Goal: Task Accomplishment & Management: Use online tool/utility

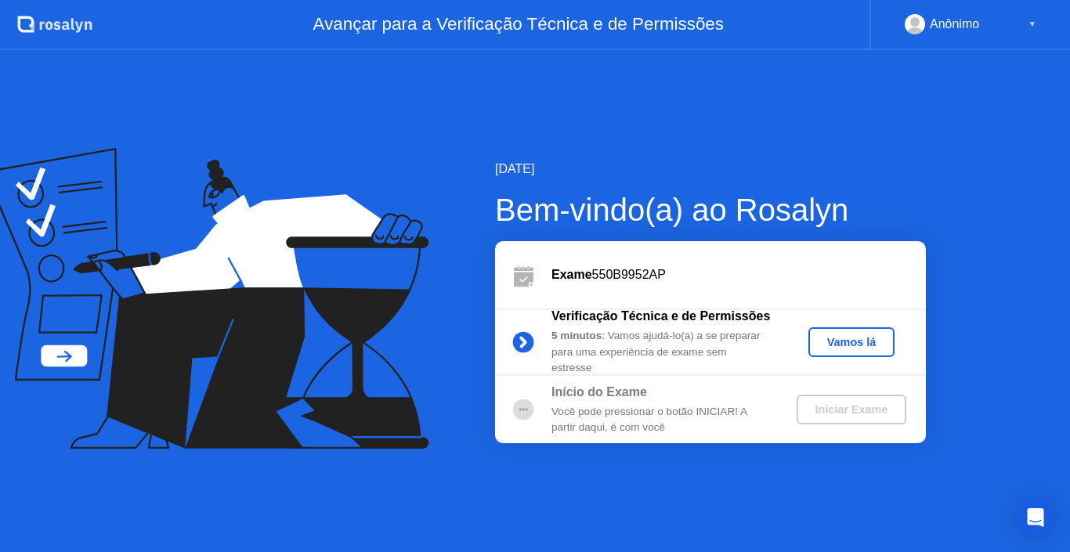
click at [862, 352] on button "Vamos lá" at bounding box center [851, 342] width 86 height 30
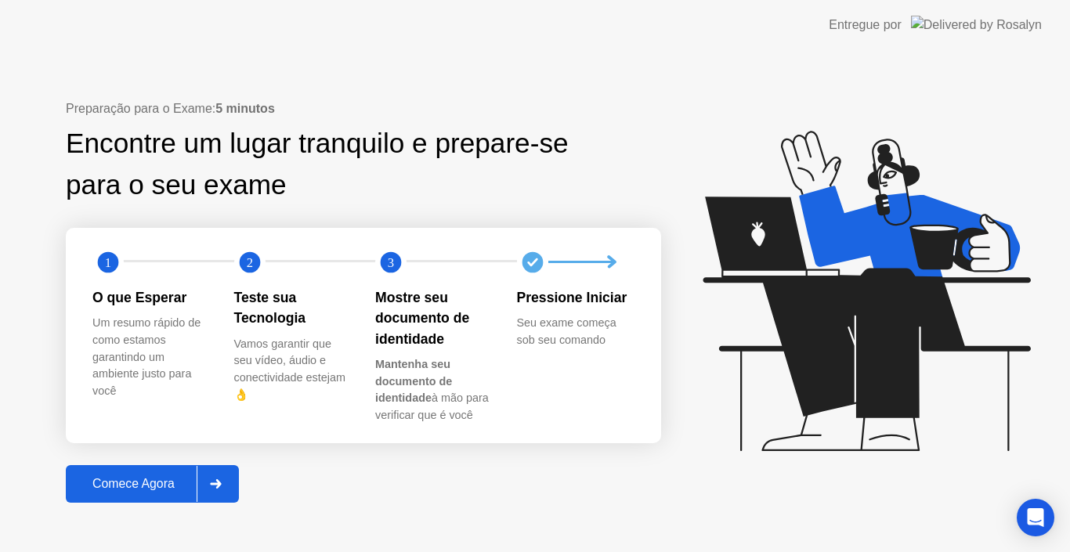
click at [136, 491] on div "Comece Agora" at bounding box center [133, 484] width 126 height 14
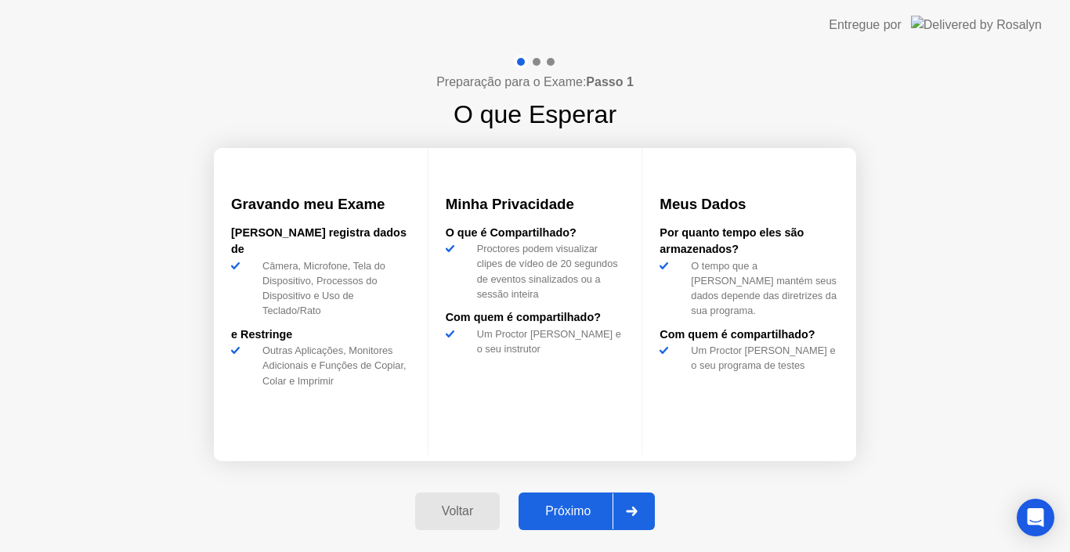
click at [572, 518] on div "Próximo" at bounding box center [567, 511] width 89 height 14
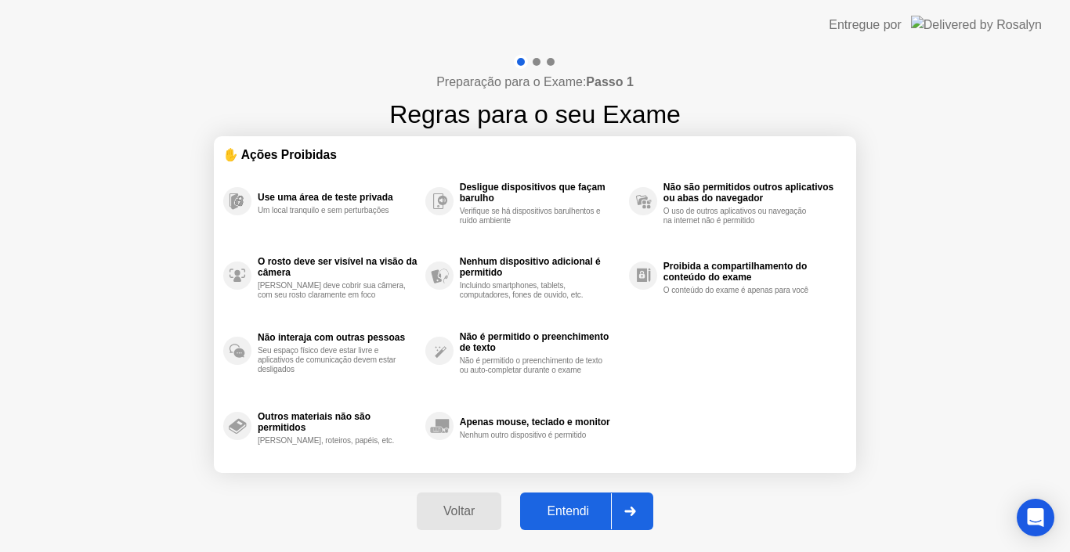
click at [573, 518] on div "Entendi" at bounding box center [568, 511] width 86 height 14
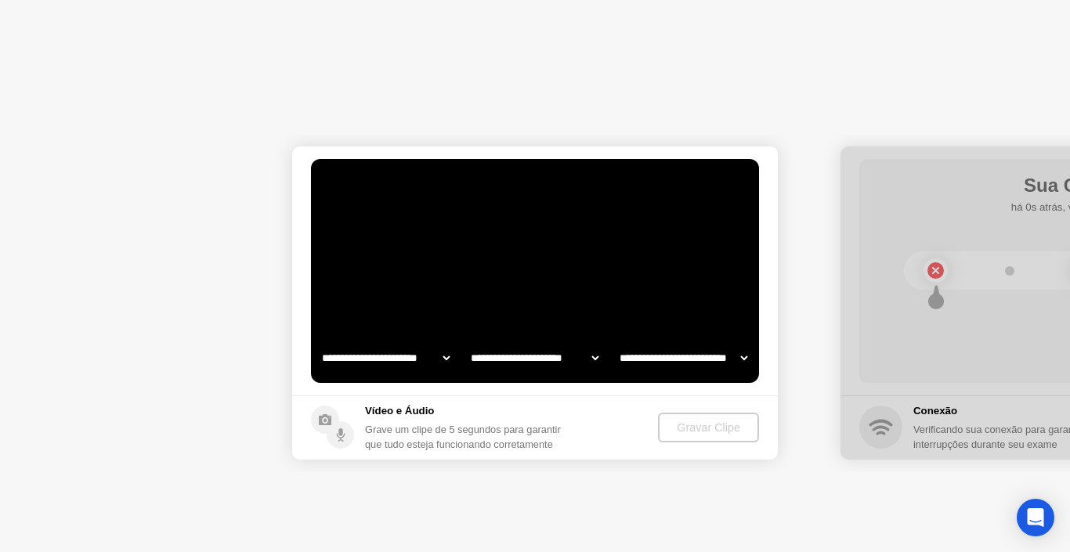
select select "**********"
select select "*******"
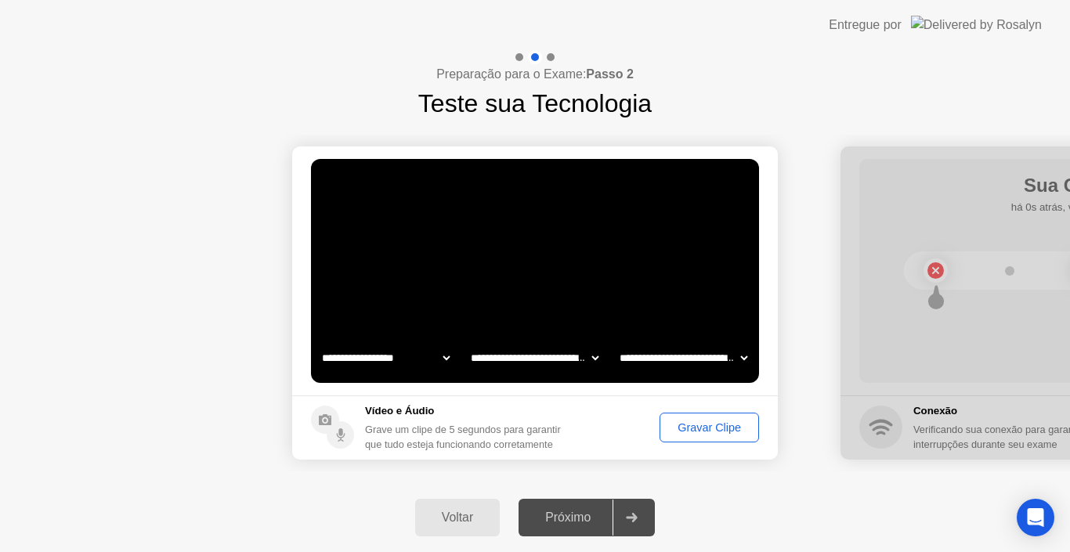
click at [710, 432] on div "Gravar Clipe" at bounding box center [709, 427] width 88 height 13
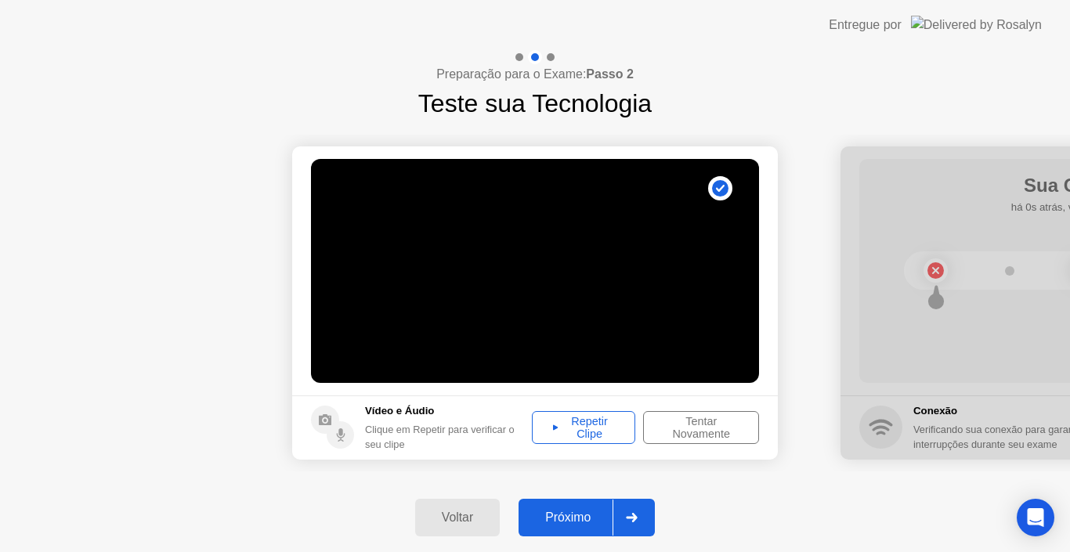
click at [610, 428] on div "Repetir Clipe" at bounding box center [583, 427] width 92 height 25
click at [592, 430] on div "Repetir Clipe" at bounding box center [583, 427] width 92 height 25
click at [569, 517] on div "Próximo" at bounding box center [567, 518] width 89 height 14
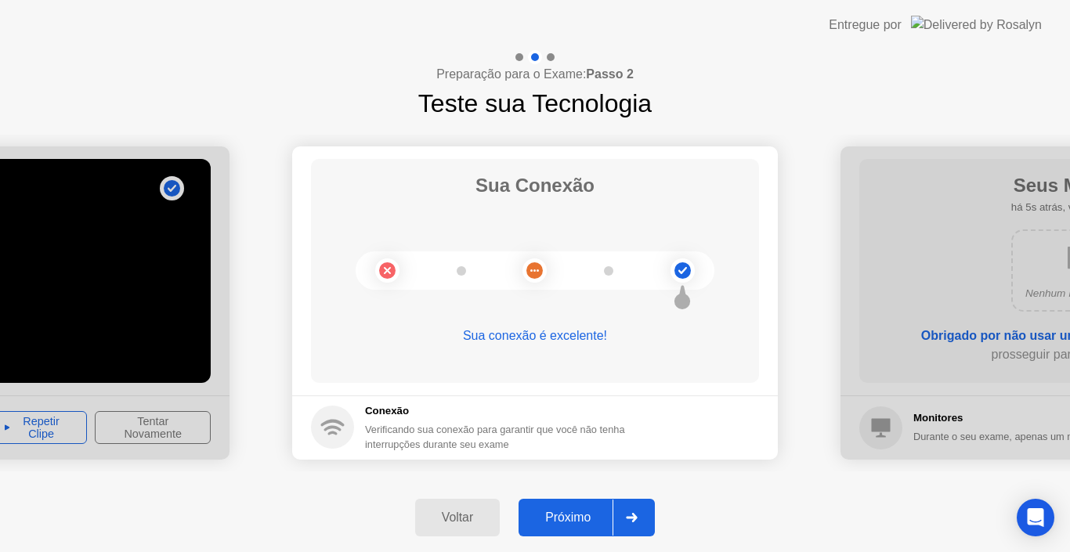
click at [569, 521] on div "Próximo" at bounding box center [567, 518] width 89 height 14
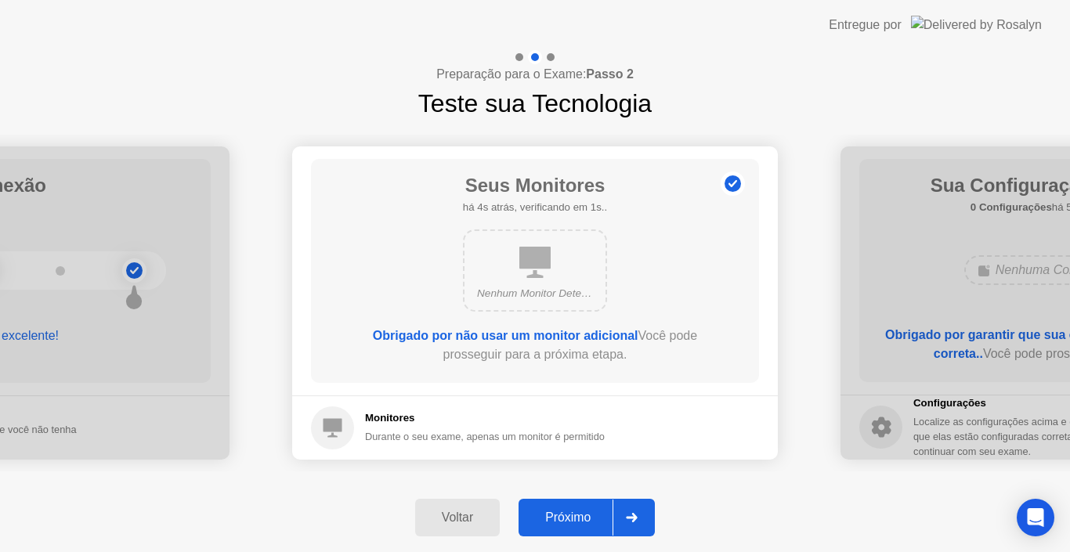
click at [569, 521] on div "Próximo" at bounding box center [567, 518] width 89 height 14
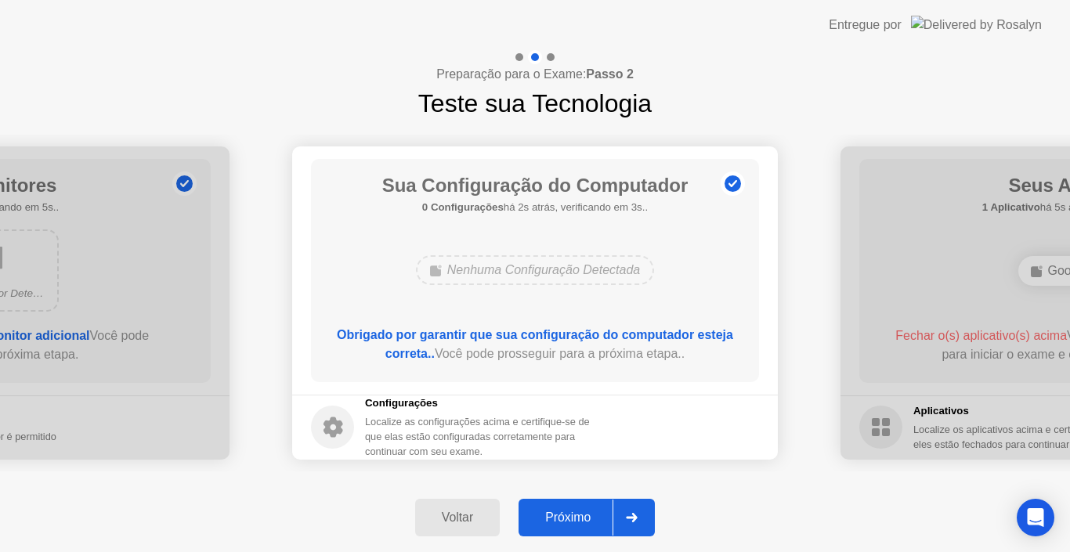
click at [569, 521] on div "Próximo" at bounding box center [567, 518] width 89 height 14
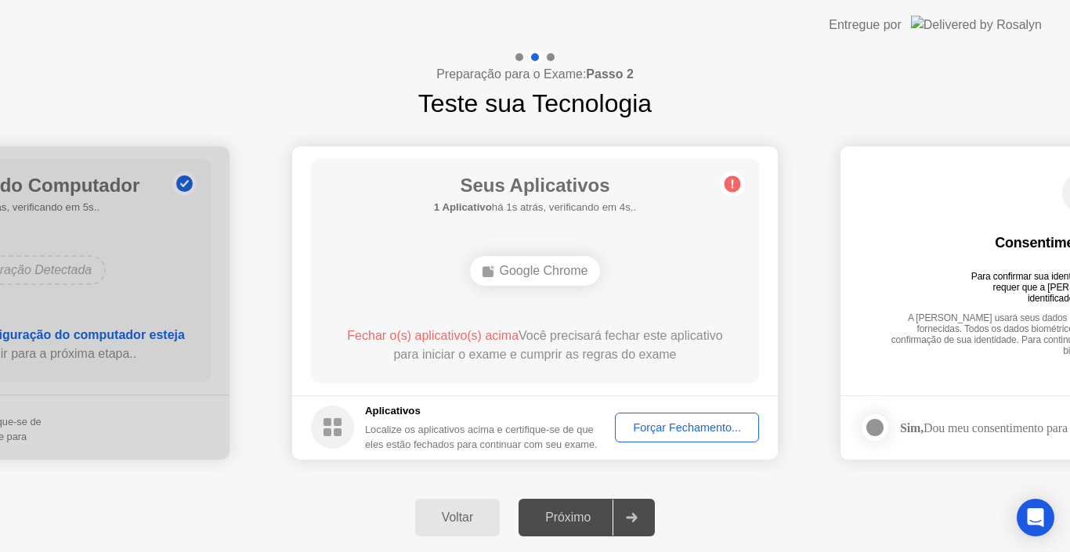
click at [688, 434] on div "Forçar Fechamento..." at bounding box center [686, 427] width 133 height 13
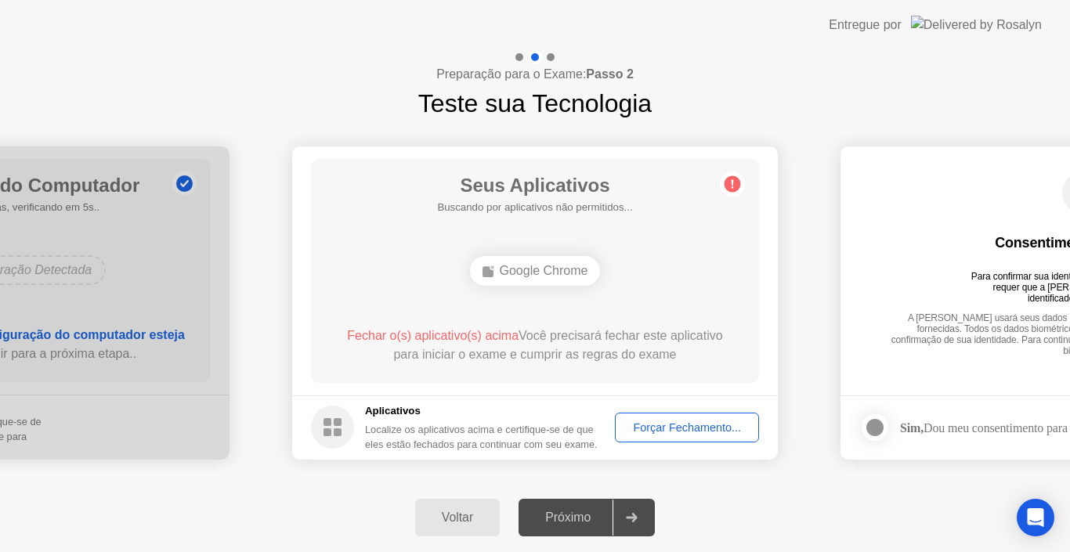
click at [464, 515] on div "Voltar" at bounding box center [457, 518] width 75 height 14
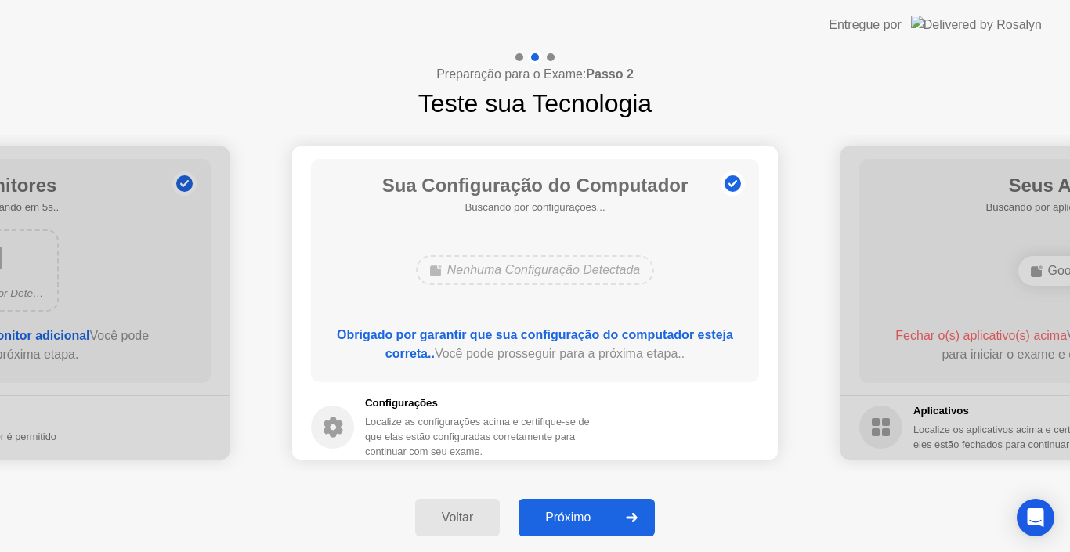
click at [576, 513] on div "Próximo" at bounding box center [567, 518] width 89 height 14
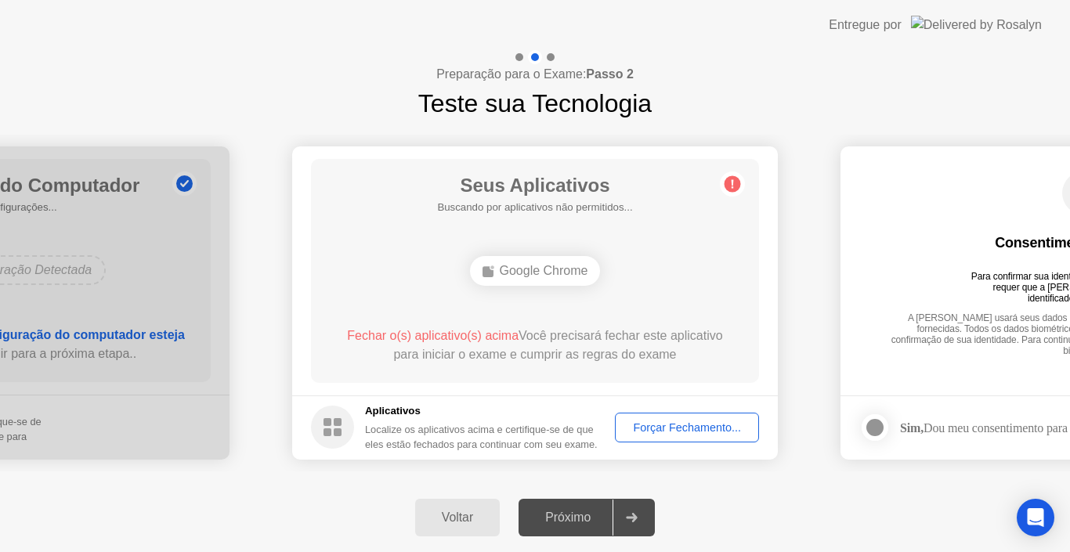
click at [681, 434] on div "Forçar Fechamento..." at bounding box center [686, 427] width 133 height 13
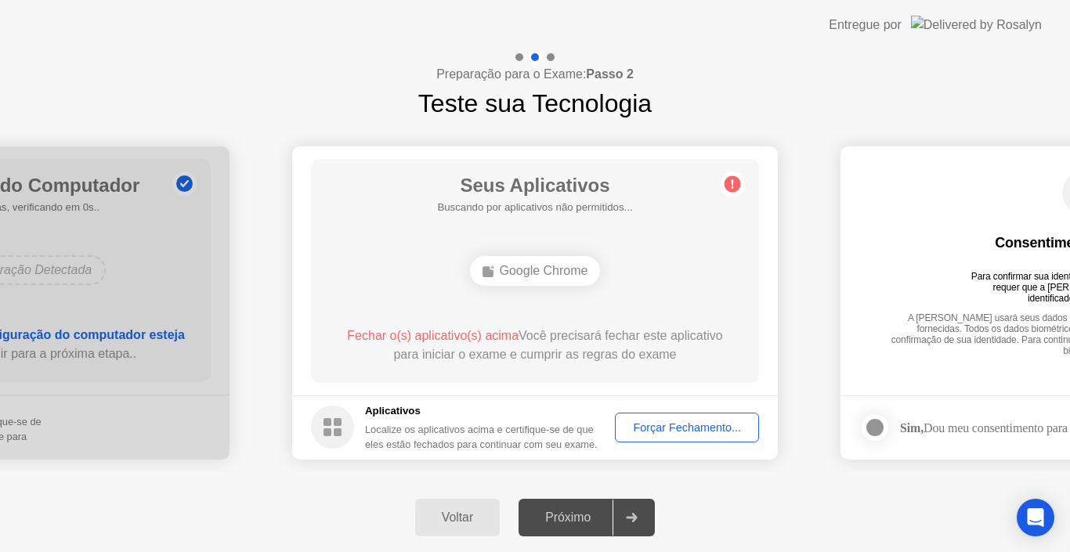
click at [674, 421] on div "Forçar Fechamento..." at bounding box center [686, 427] width 133 height 13
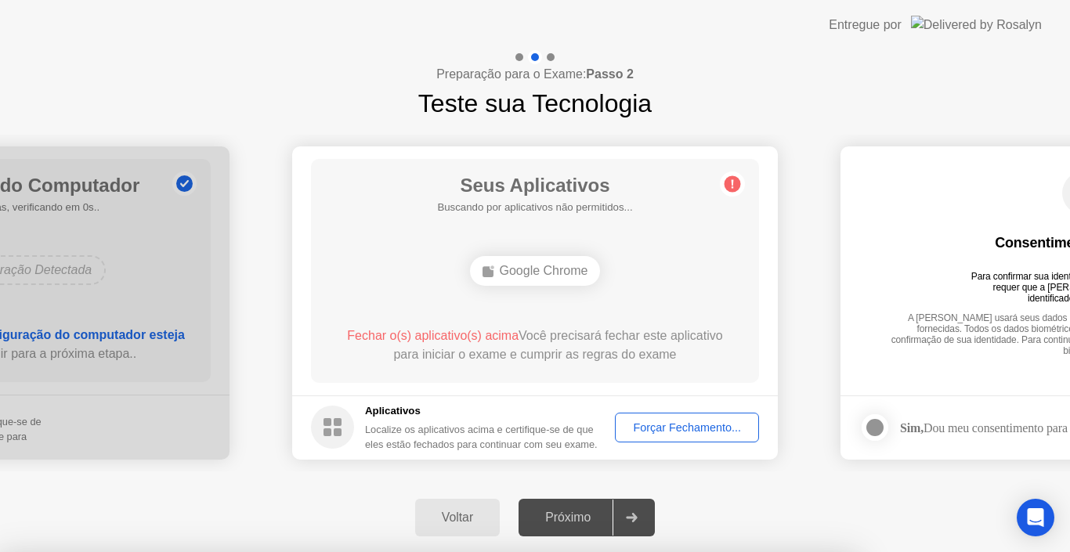
drag, startPoint x: 609, startPoint y: 374, endPoint x: 609, endPoint y: 392, distance: 18.0
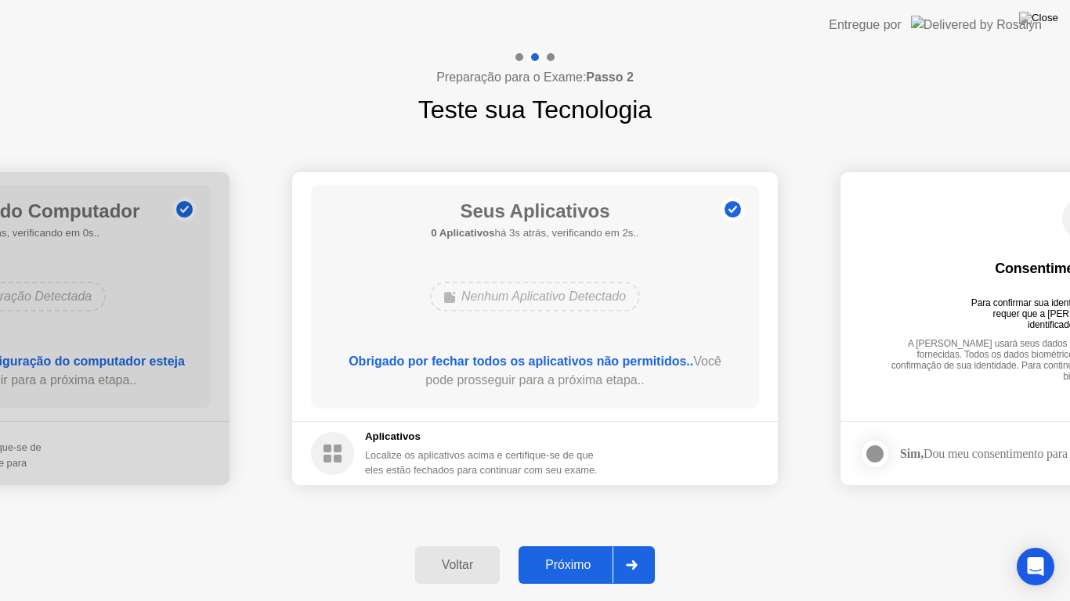
click at [568, 551] on div "Próximo" at bounding box center [567, 565] width 89 height 14
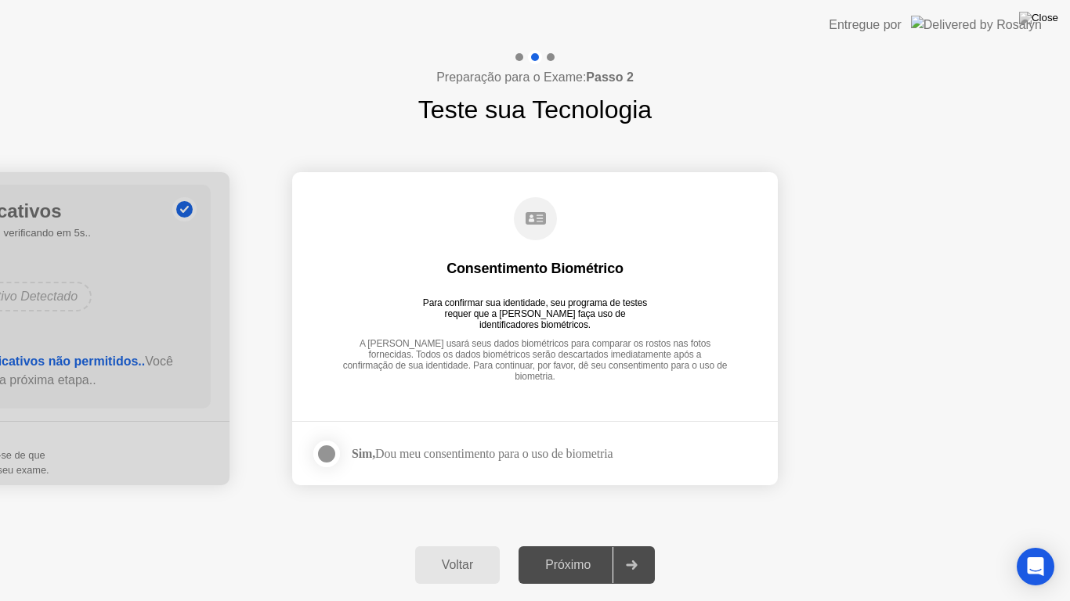
click at [572, 551] on div "Próximo" at bounding box center [567, 565] width 89 height 14
click at [612, 445] on div "Sim, Dou meu consentimento para o uso de biometria" at bounding box center [462, 454] width 302 height 31
click at [323, 451] on div at bounding box center [326, 454] width 19 height 19
click at [592, 551] on div "Próximo" at bounding box center [567, 565] width 89 height 14
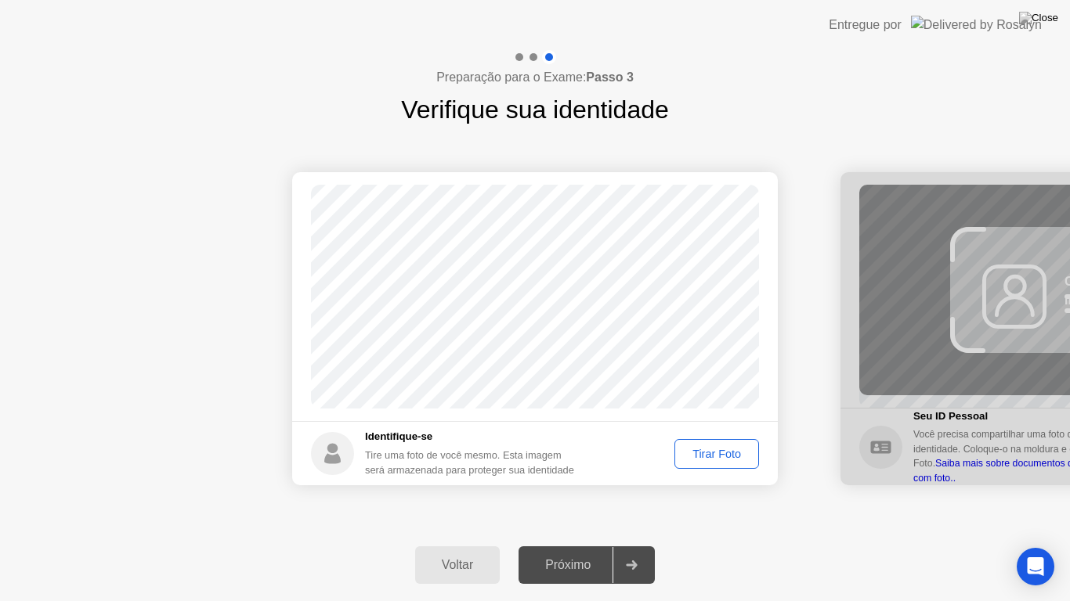
click at [719, 455] on div "Tirar Foto" at bounding box center [717, 454] width 74 height 13
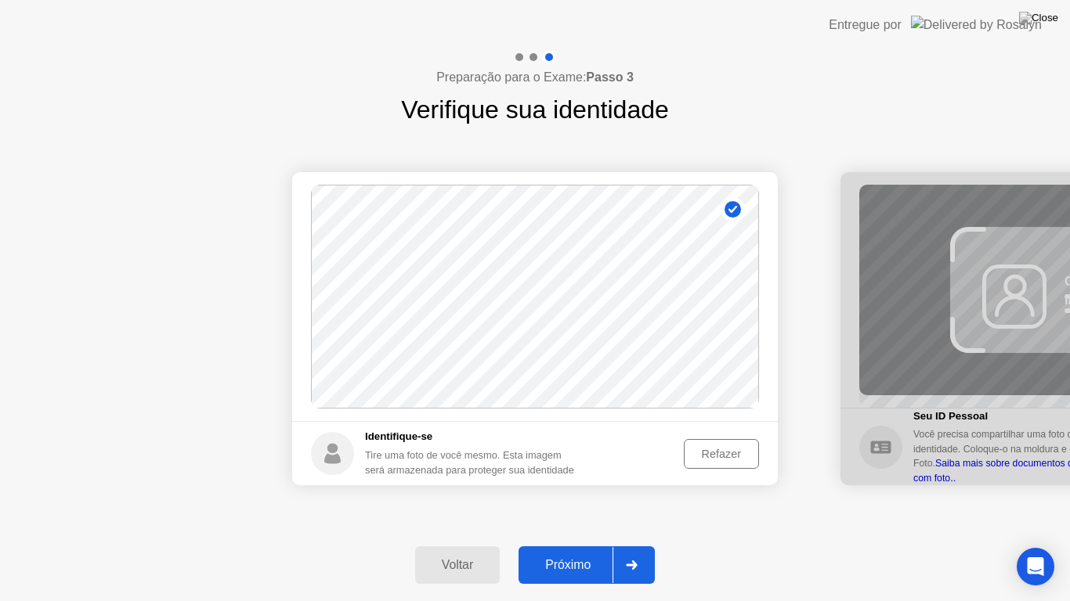
click at [575, 551] on button "Próximo" at bounding box center [586, 566] width 136 height 38
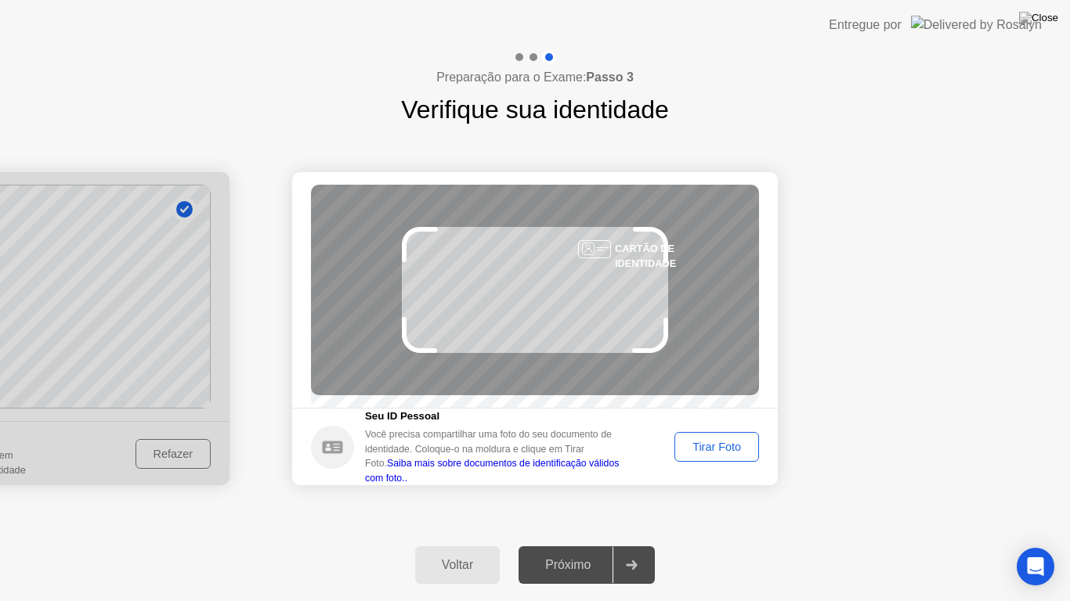
click at [714, 453] on div "Tirar Foto" at bounding box center [717, 447] width 74 height 13
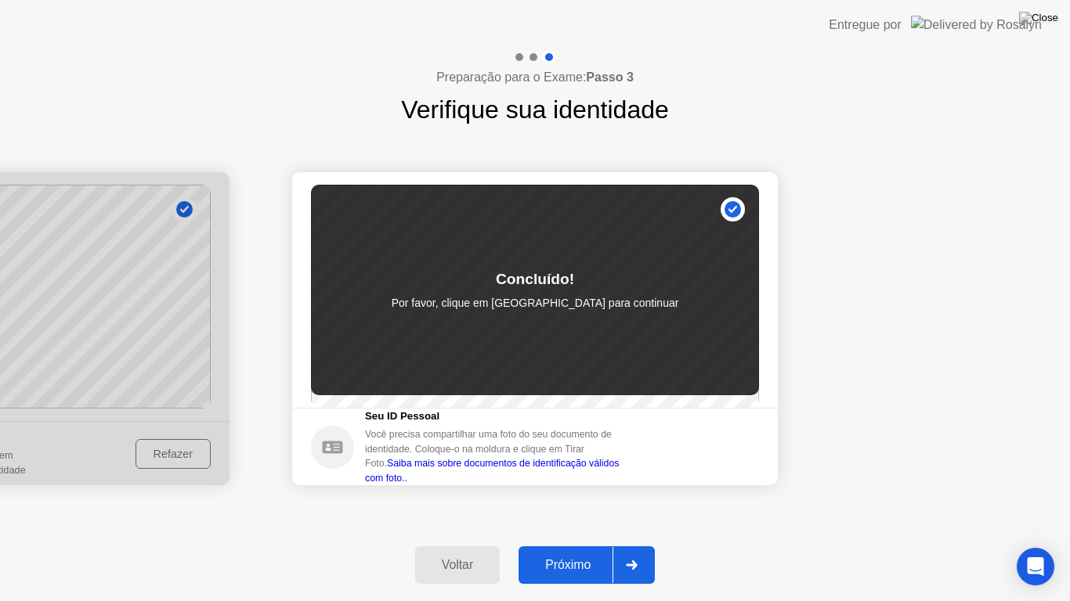
click at [581, 551] on div "Próximo" at bounding box center [567, 565] width 89 height 14
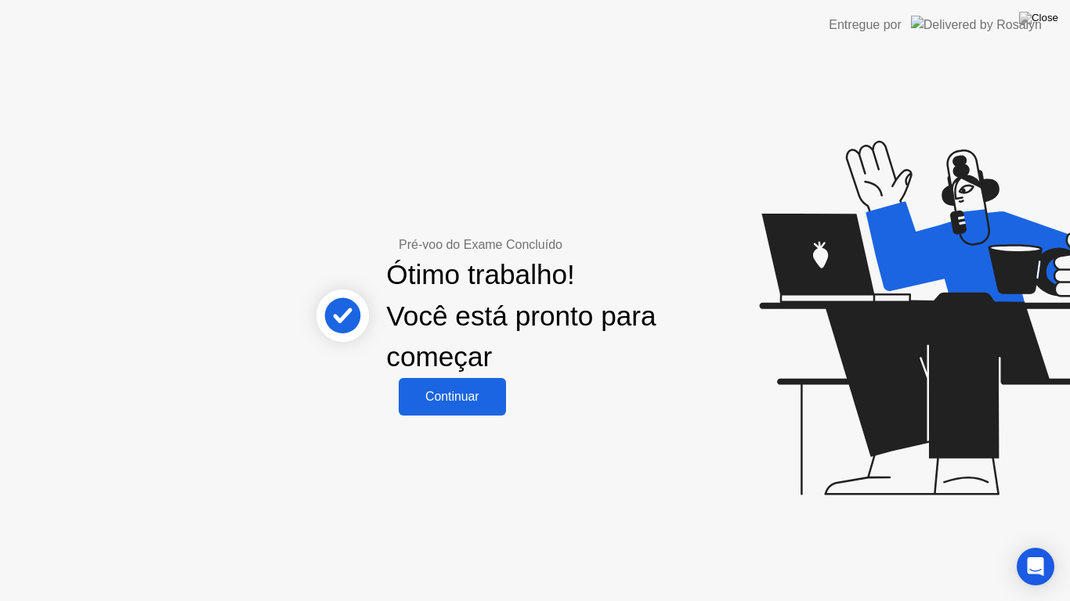
click at [457, 403] on div "Continuar" at bounding box center [452, 397] width 98 height 14
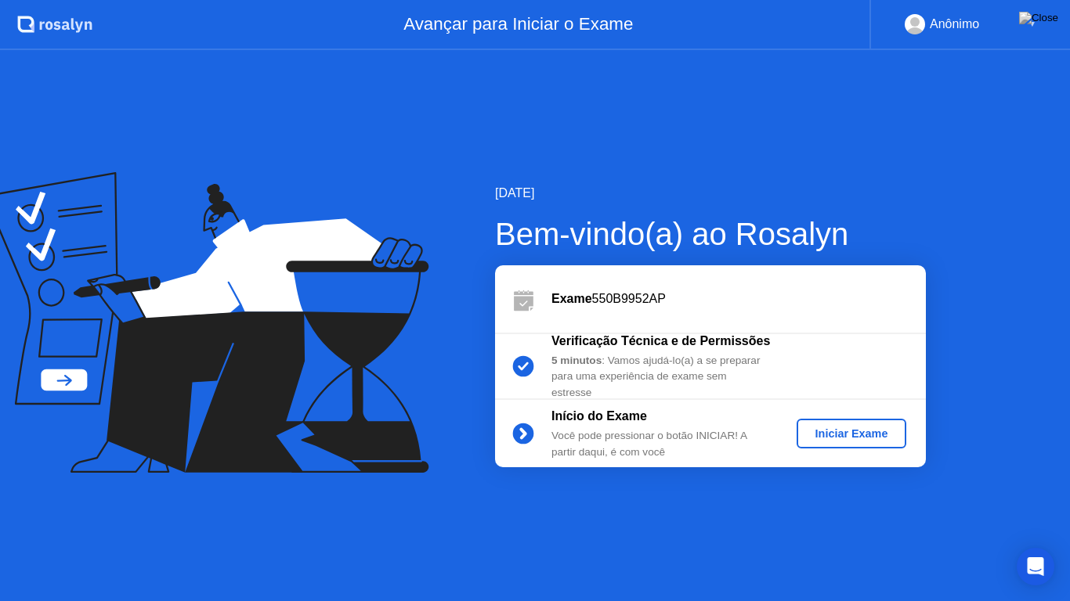
click at [840, 432] on div "Iniciar Exame" at bounding box center [852, 434] width 98 height 13
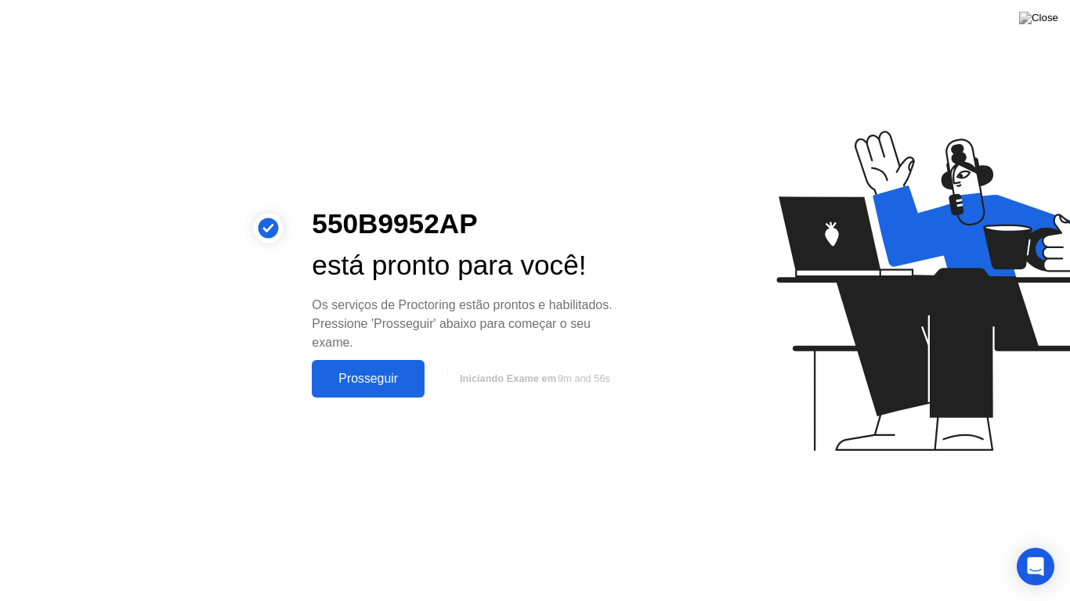
click at [380, 377] on div "Prosseguir" at bounding box center [367, 379] width 103 height 14
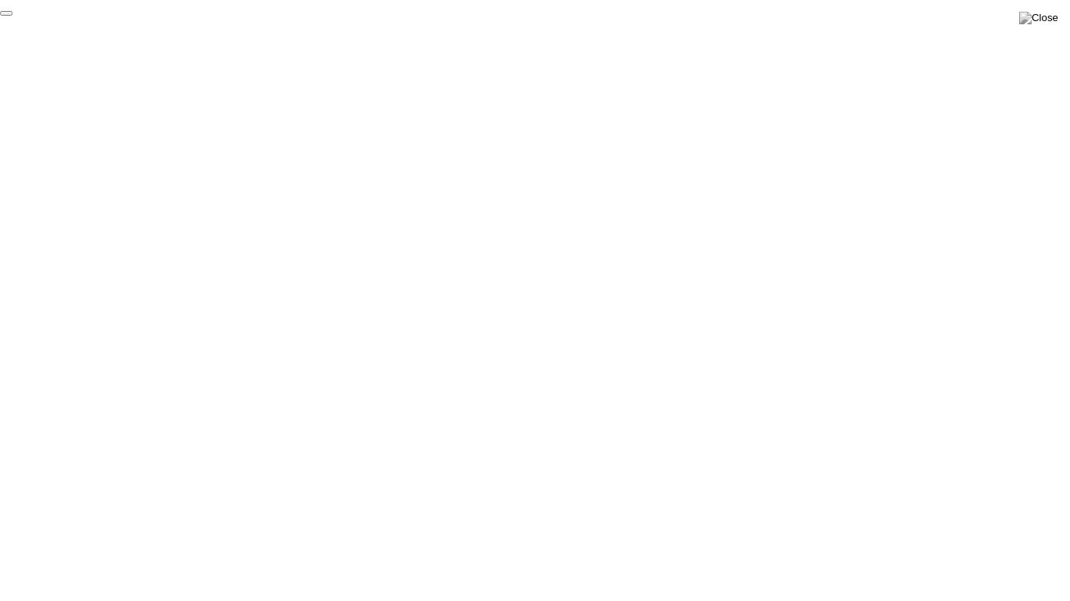
click div "End Proctoring Session"
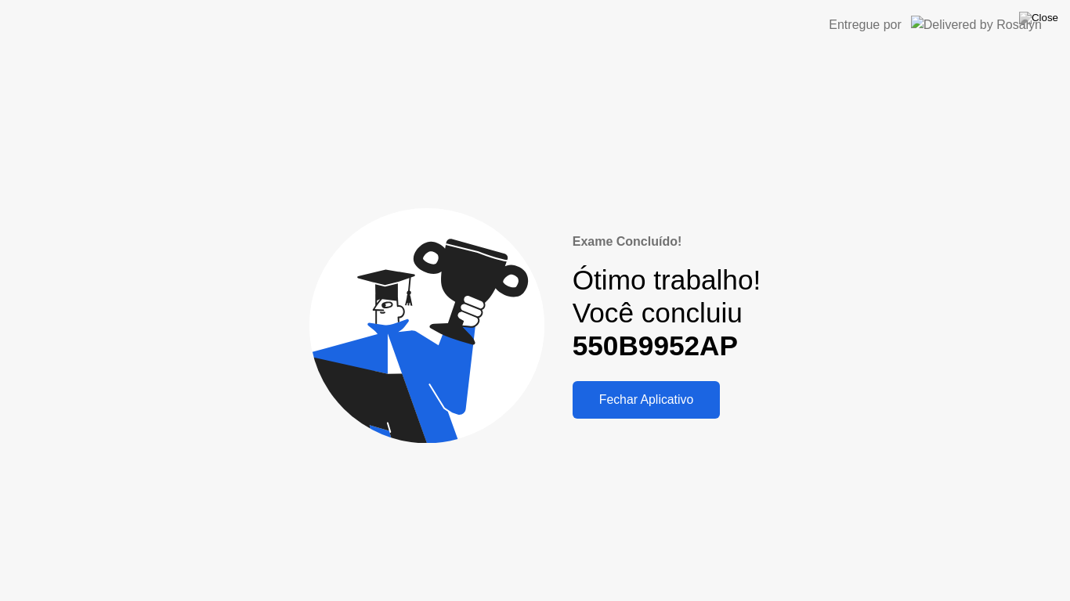
drag, startPoint x: 677, startPoint y: 395, endPoint x: 670, endPoint y: 390, distance: 8.9
click at [670, 390] on button "Fechar Aplicativo" at bounding box center [646, 400] width 148 height 38
